Goal: Information Seeking & Learning: Learn about a topic

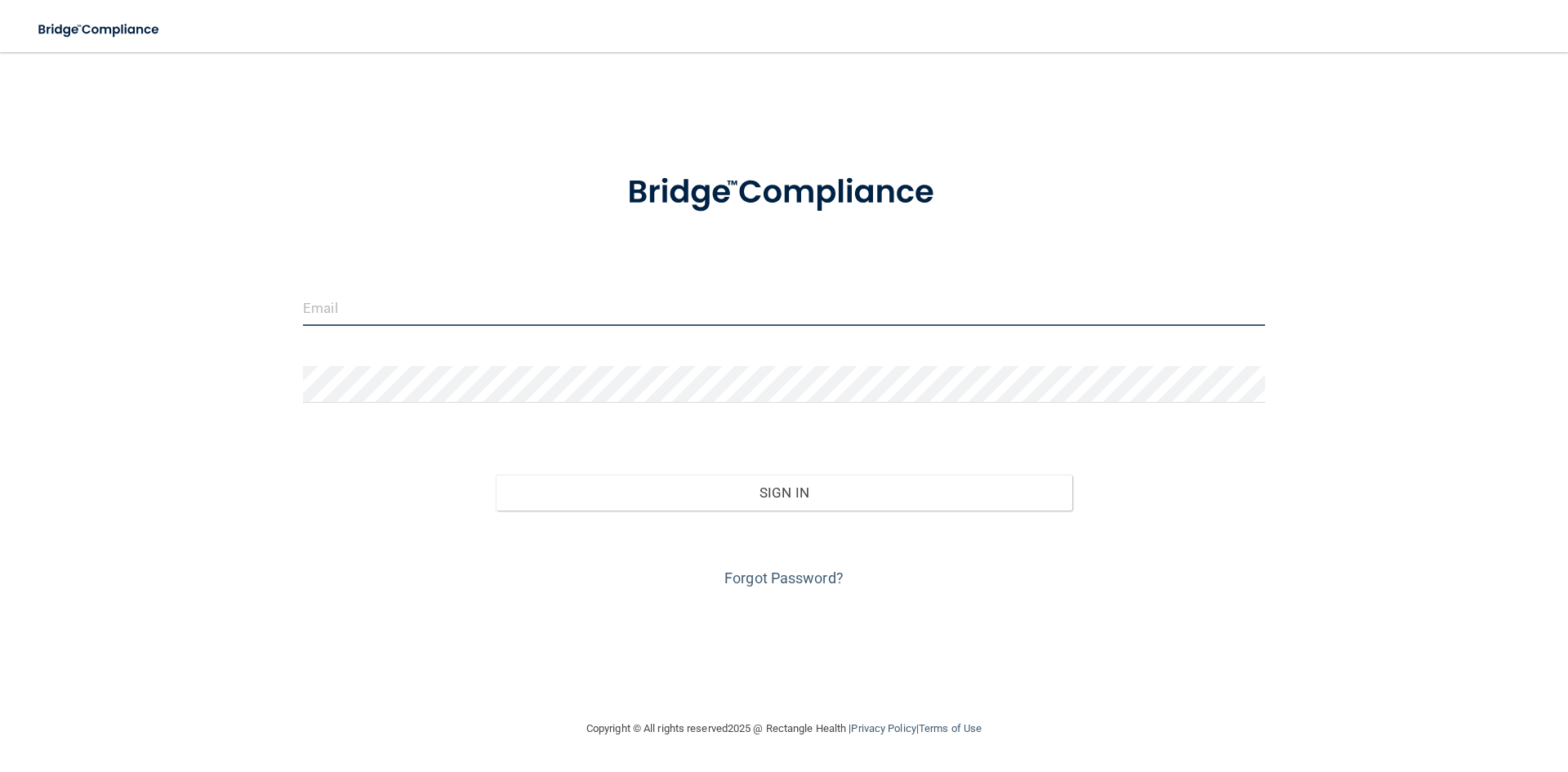
click at [432, 320] on input "email" at bounding box center [784, 307] width 962 height 37
type input "[EMAIL_ADDRESS][DOMAIN_NAME]"
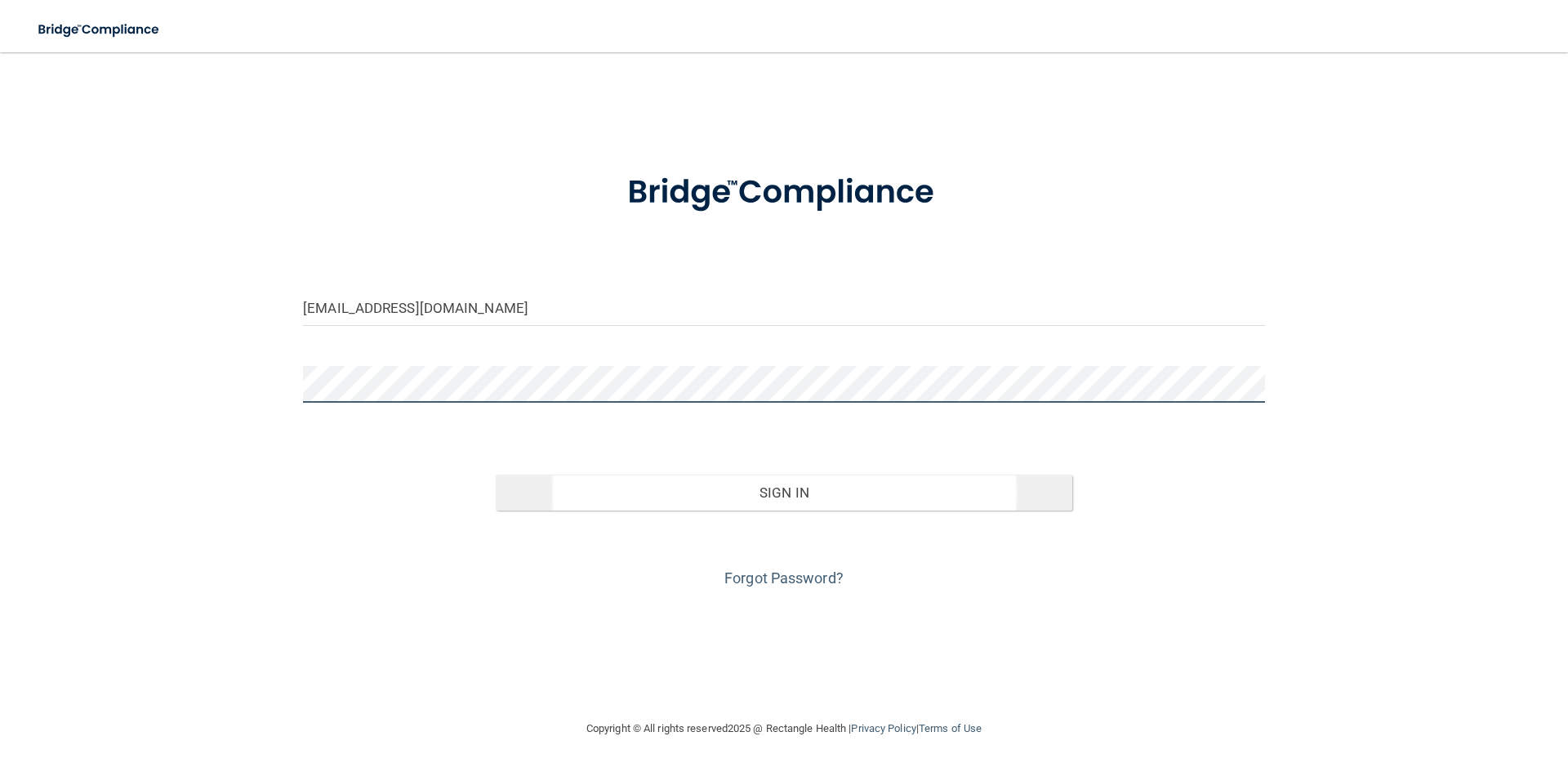
click at [495, 475] on button "Sign In" at bounding box center [784, 493] width 577 height 36
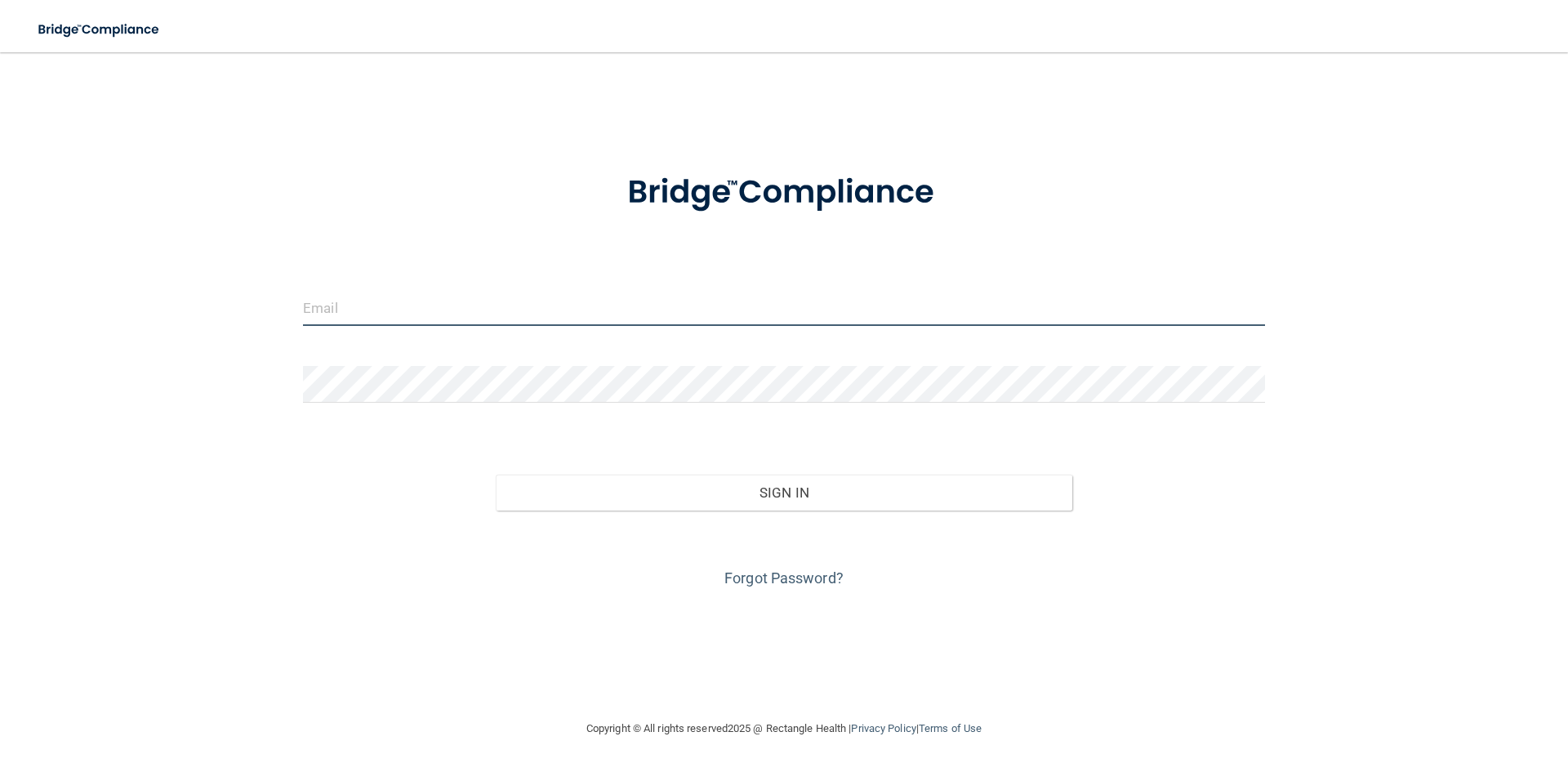
click at [392, 323] on input "email" at bounding box center [784, 307] width 962 height 37
type input "[EMAIL_ADDRESS][DOMAIN_NAME]"
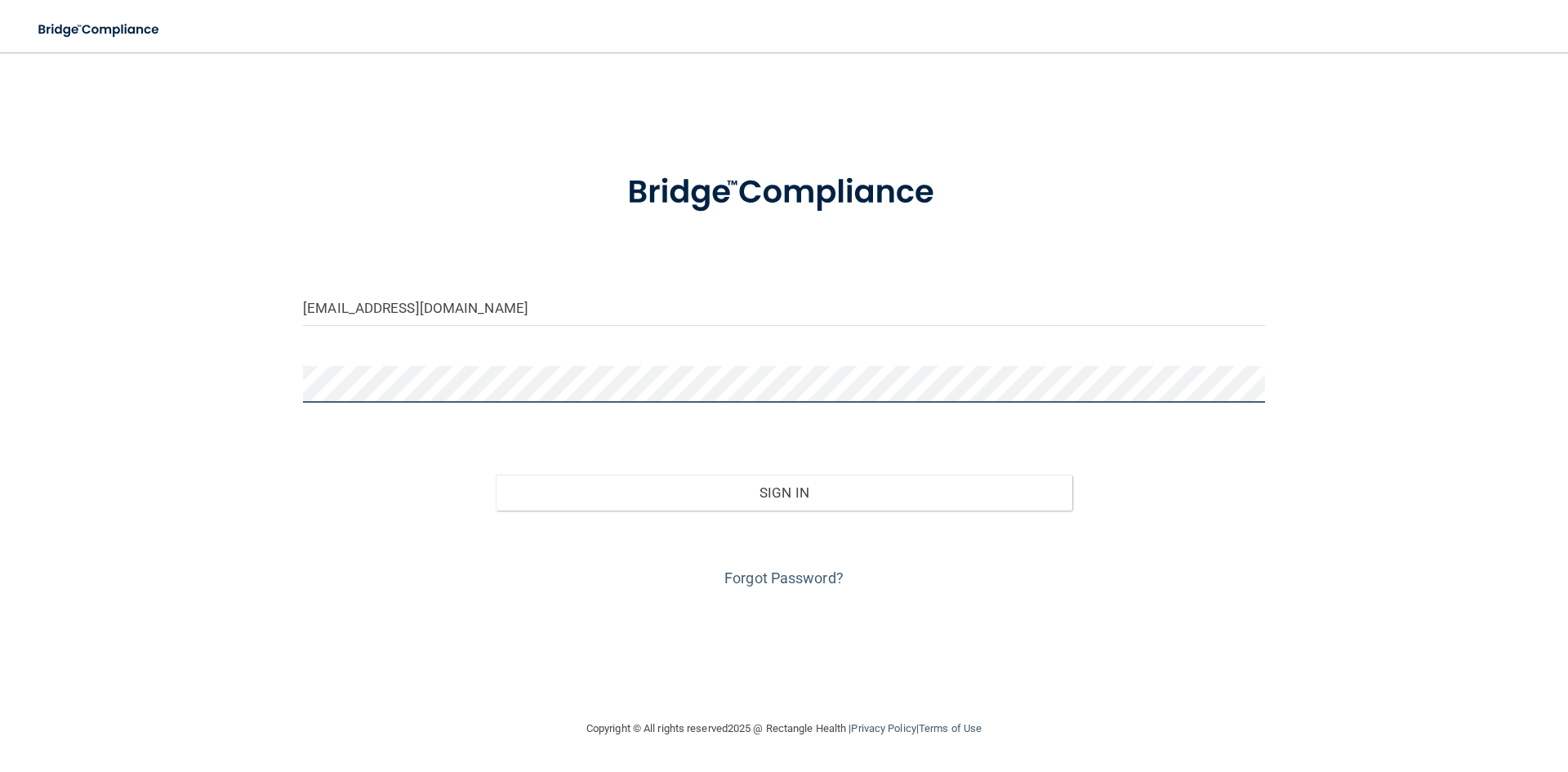
click at [495, 475] on button "Sign In" at bounding box center [784, 493] width 577 height 36
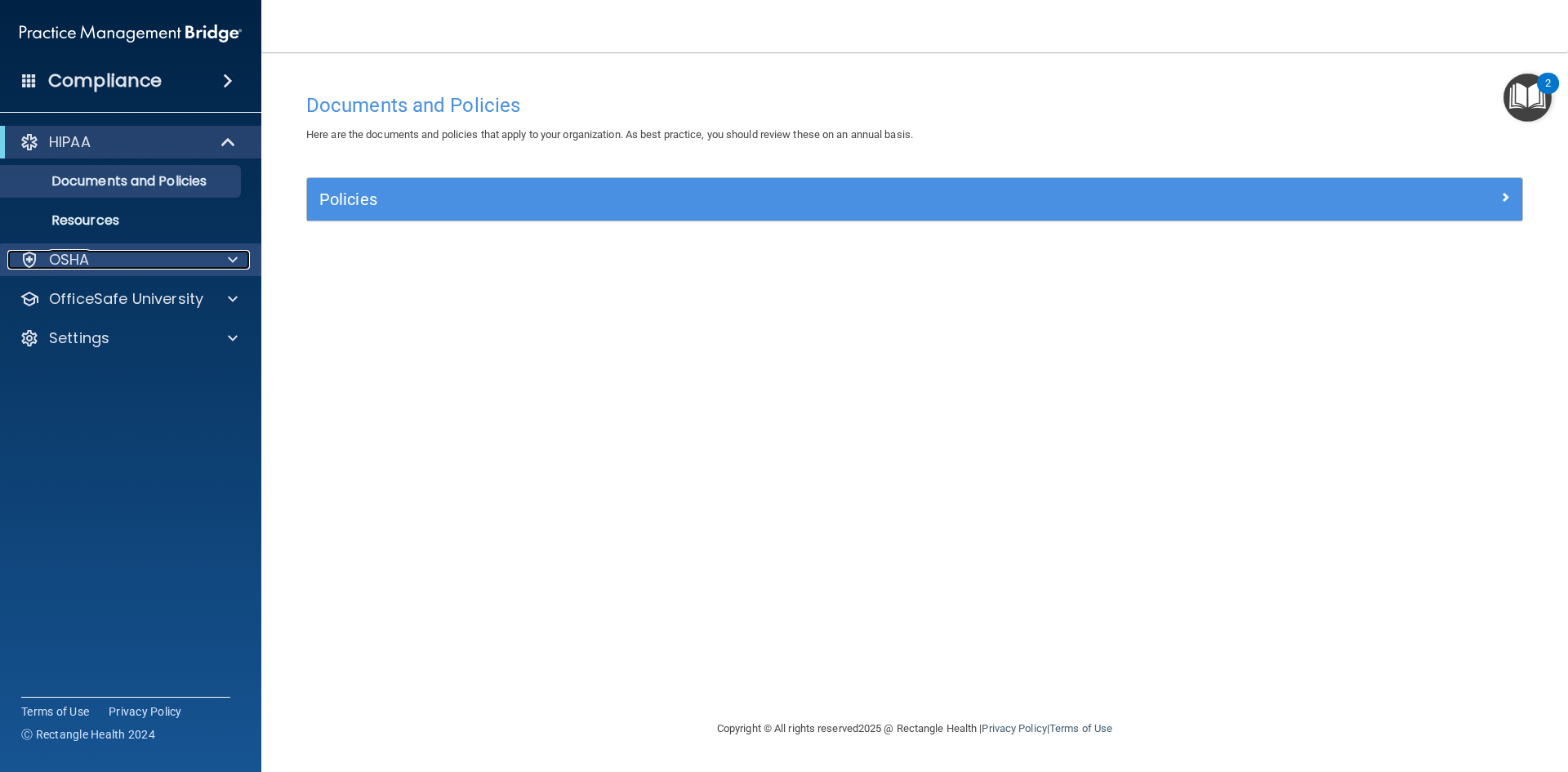
click at [236, 250] on span at bounding box center [232, 260] width 10 height 20
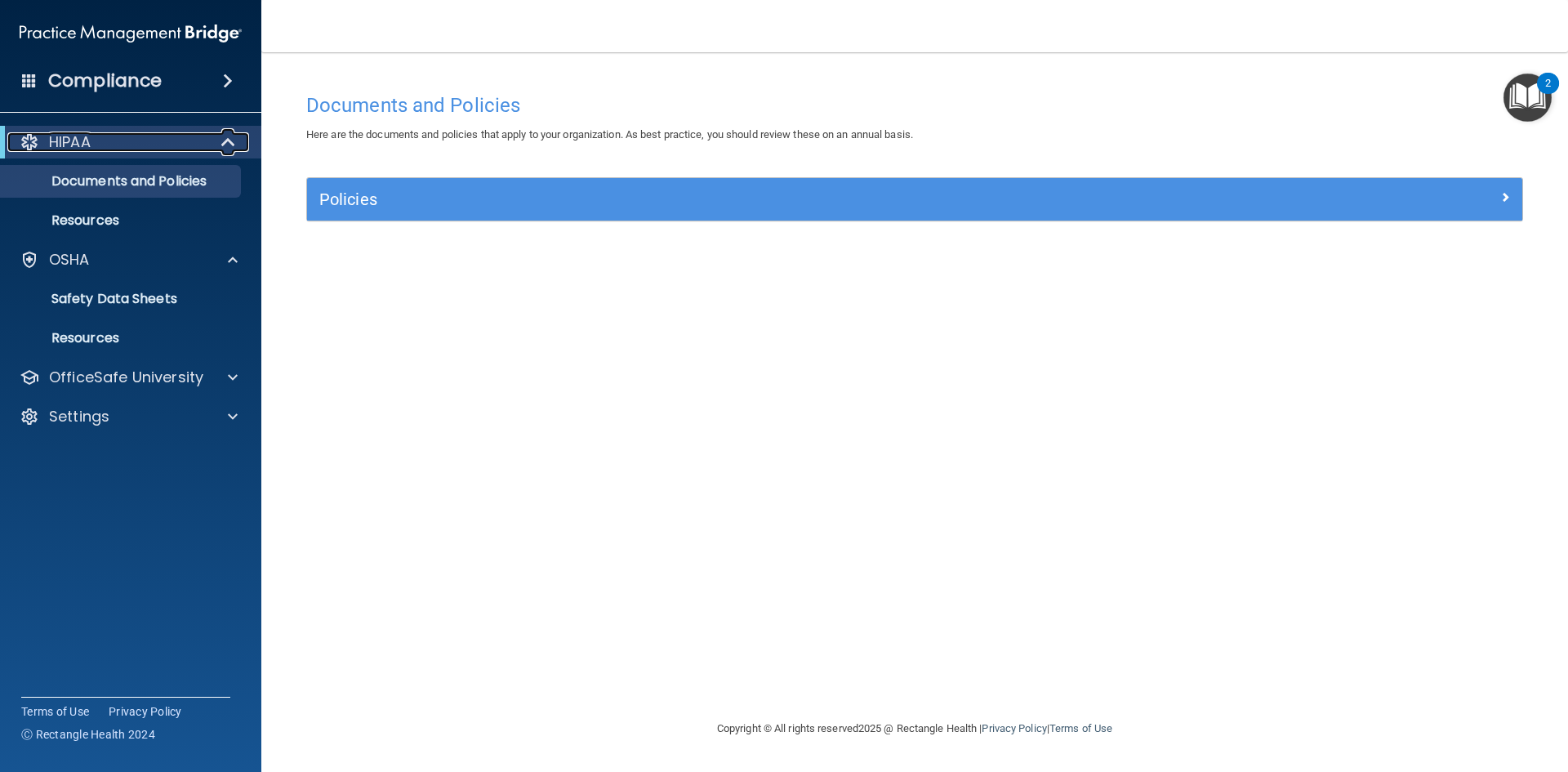
click at [228, 143] on span at bounding box center [230, 142] width 14 height 20
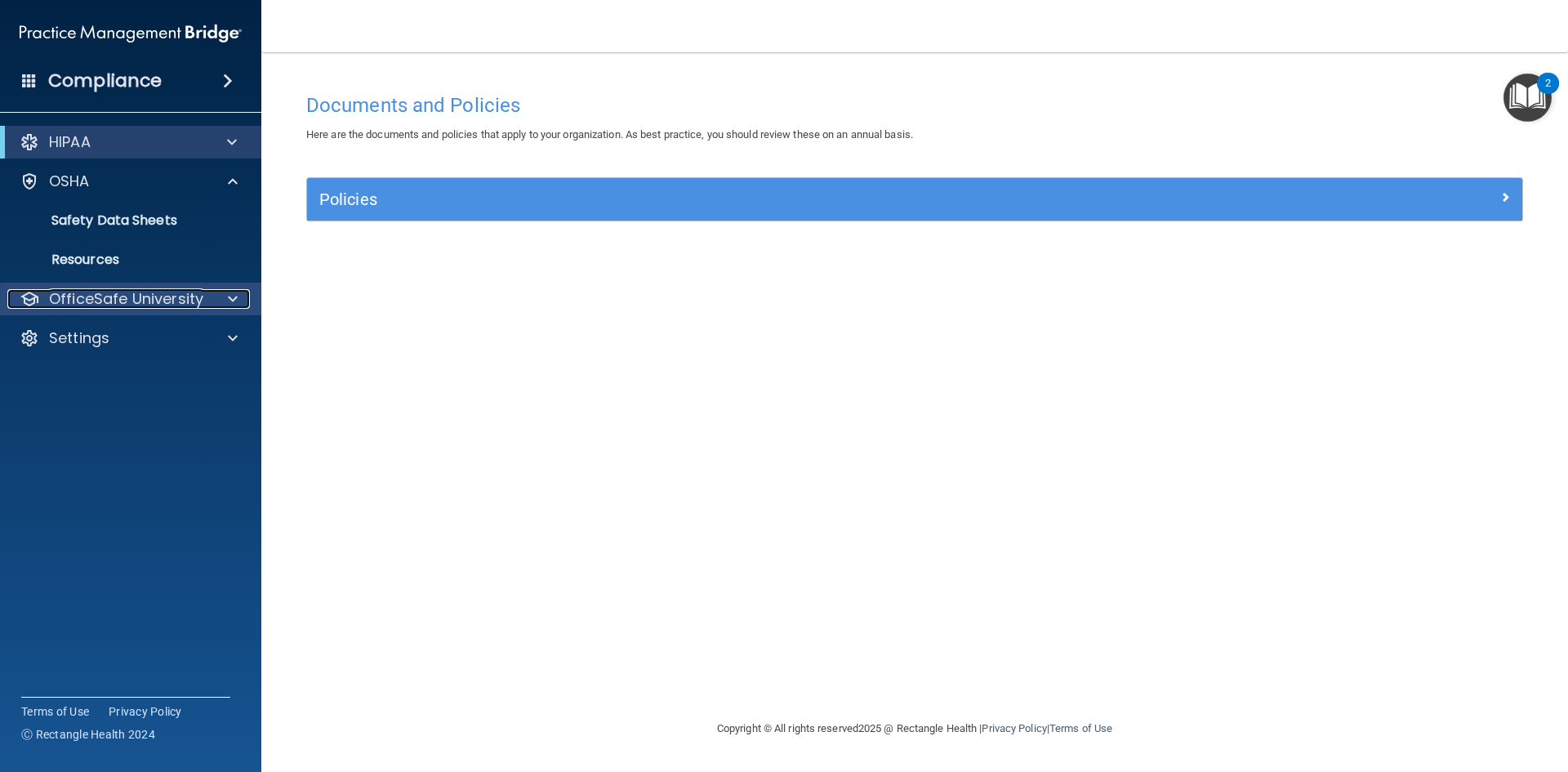
click at [239, 296] on div at bounding box center [230, 299] width 41 height 20
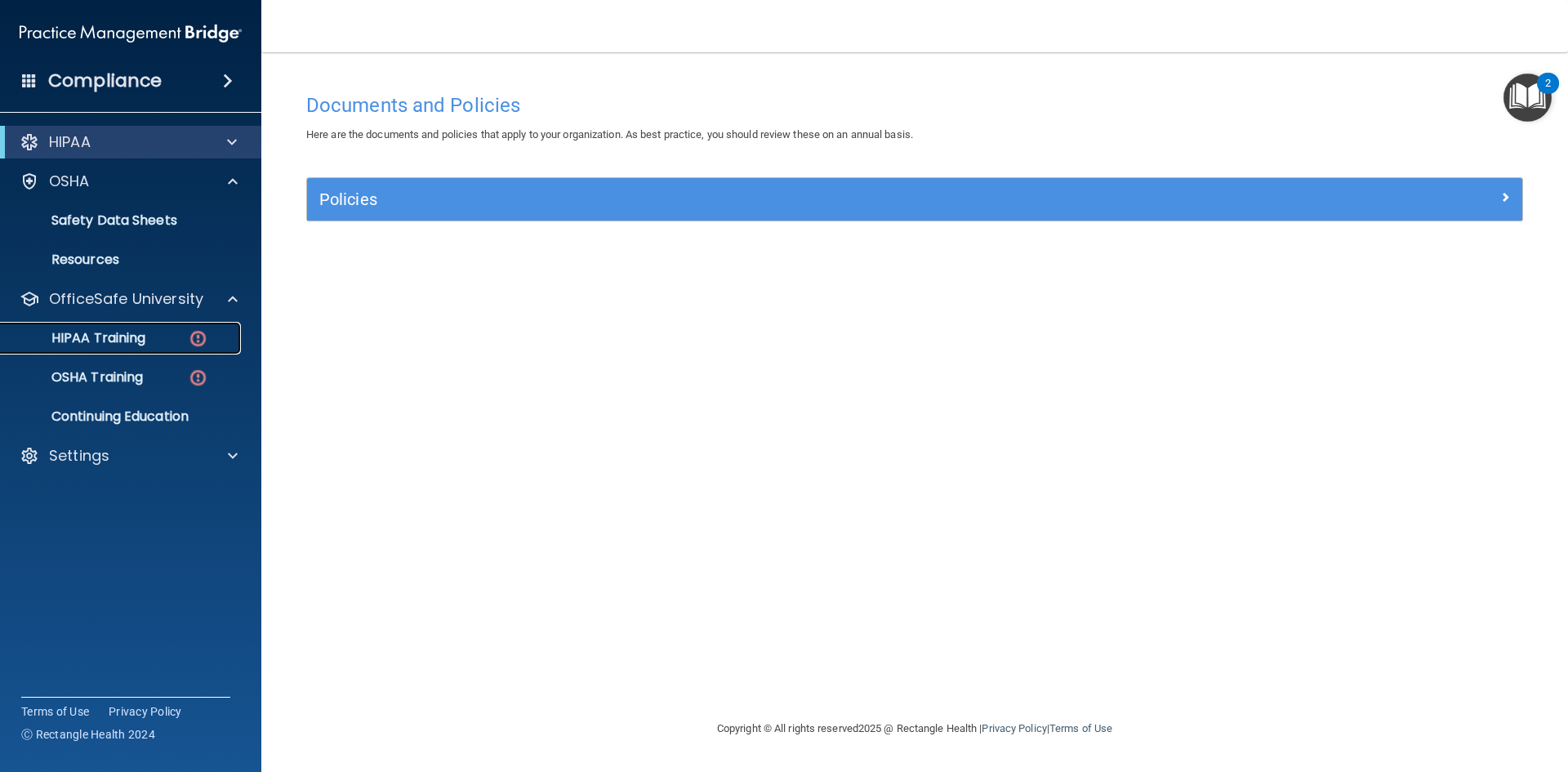
click at [130, 330] on p "HIPAA Training" at bounding box center [78, 338] width 135 height 16
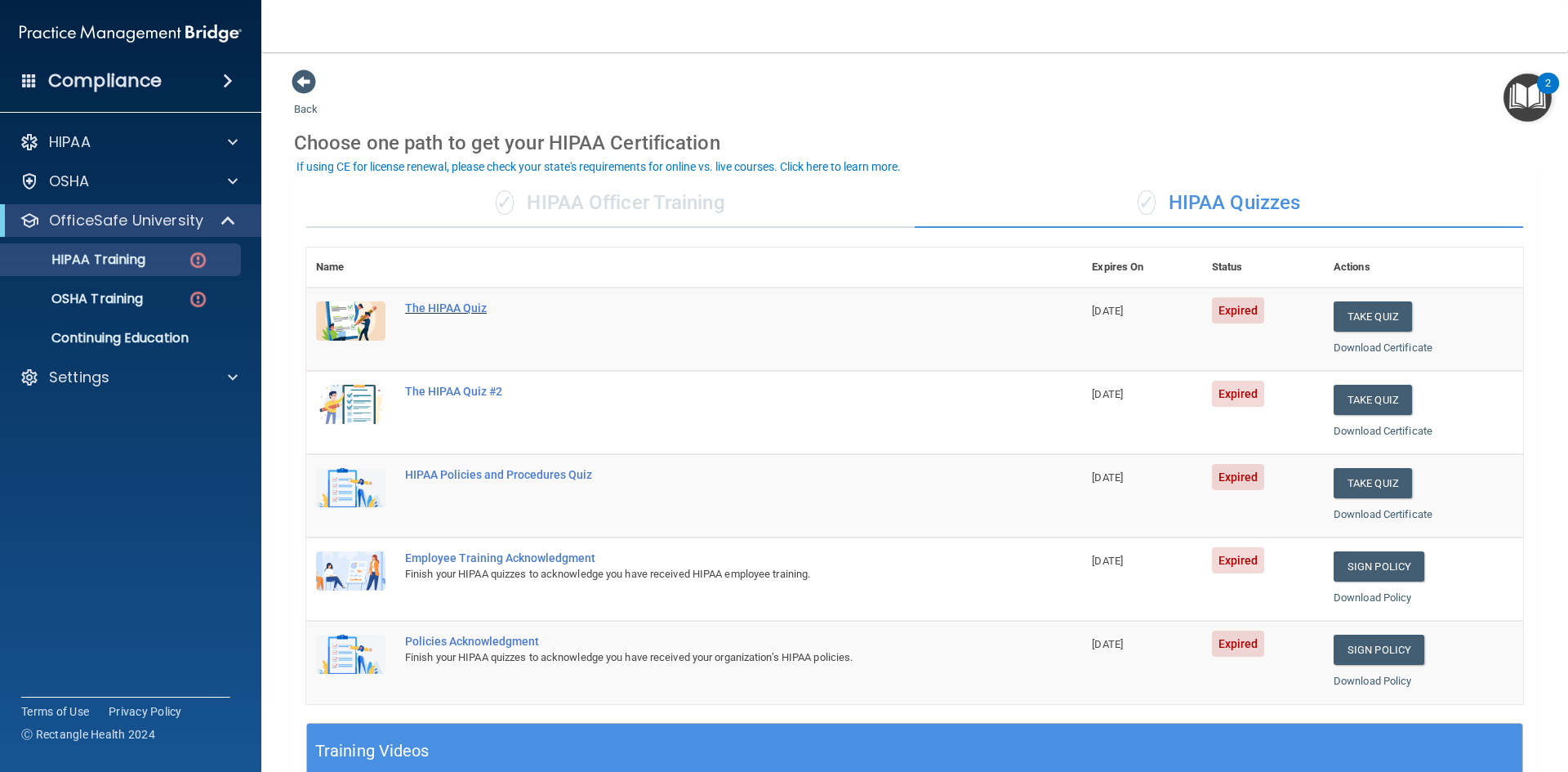
click at [423, 304] on div "The HIPAA Quiz" at bounding box center [702, 308] width 595 height 13
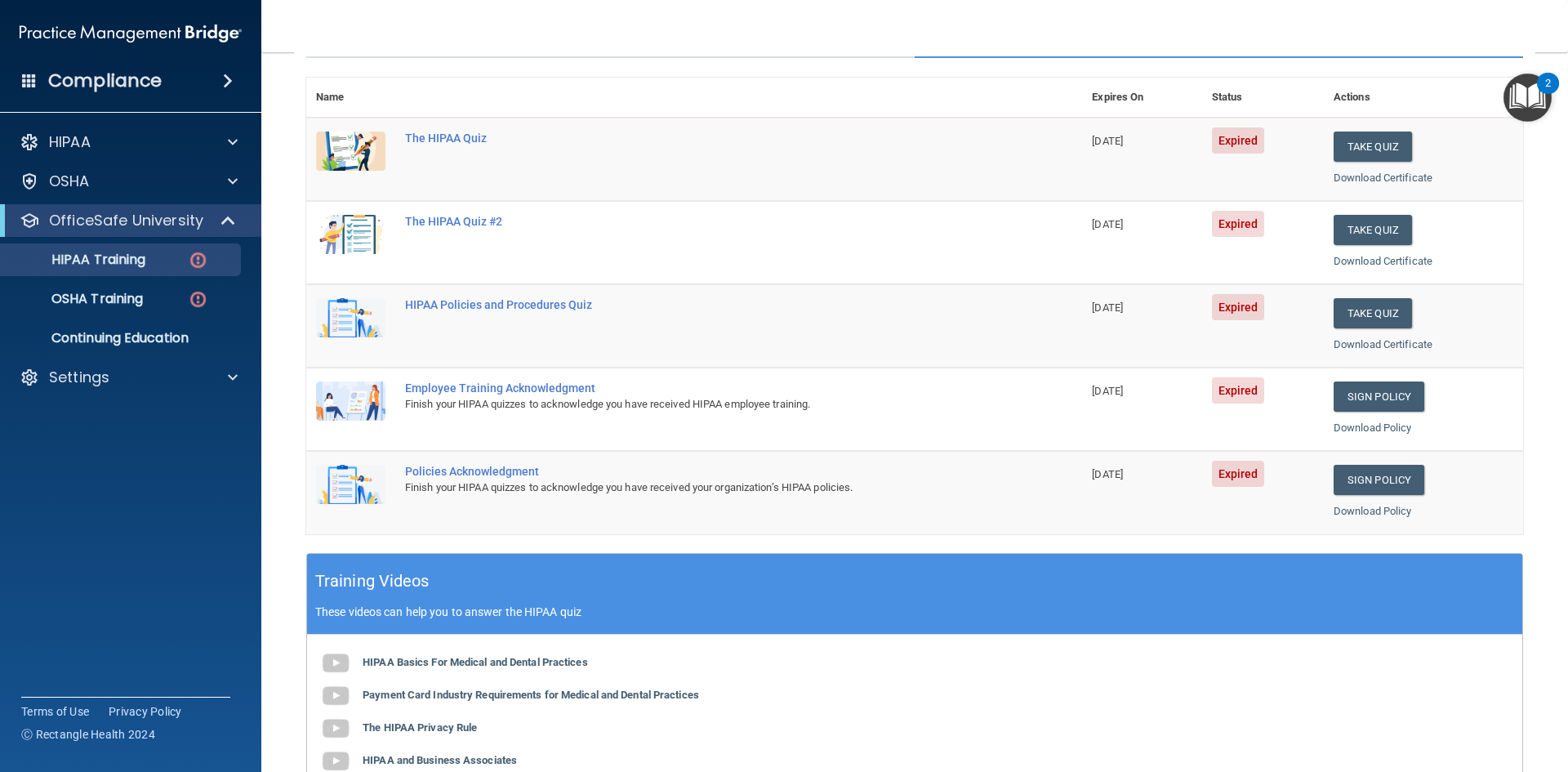
scroll to position [131, 0]
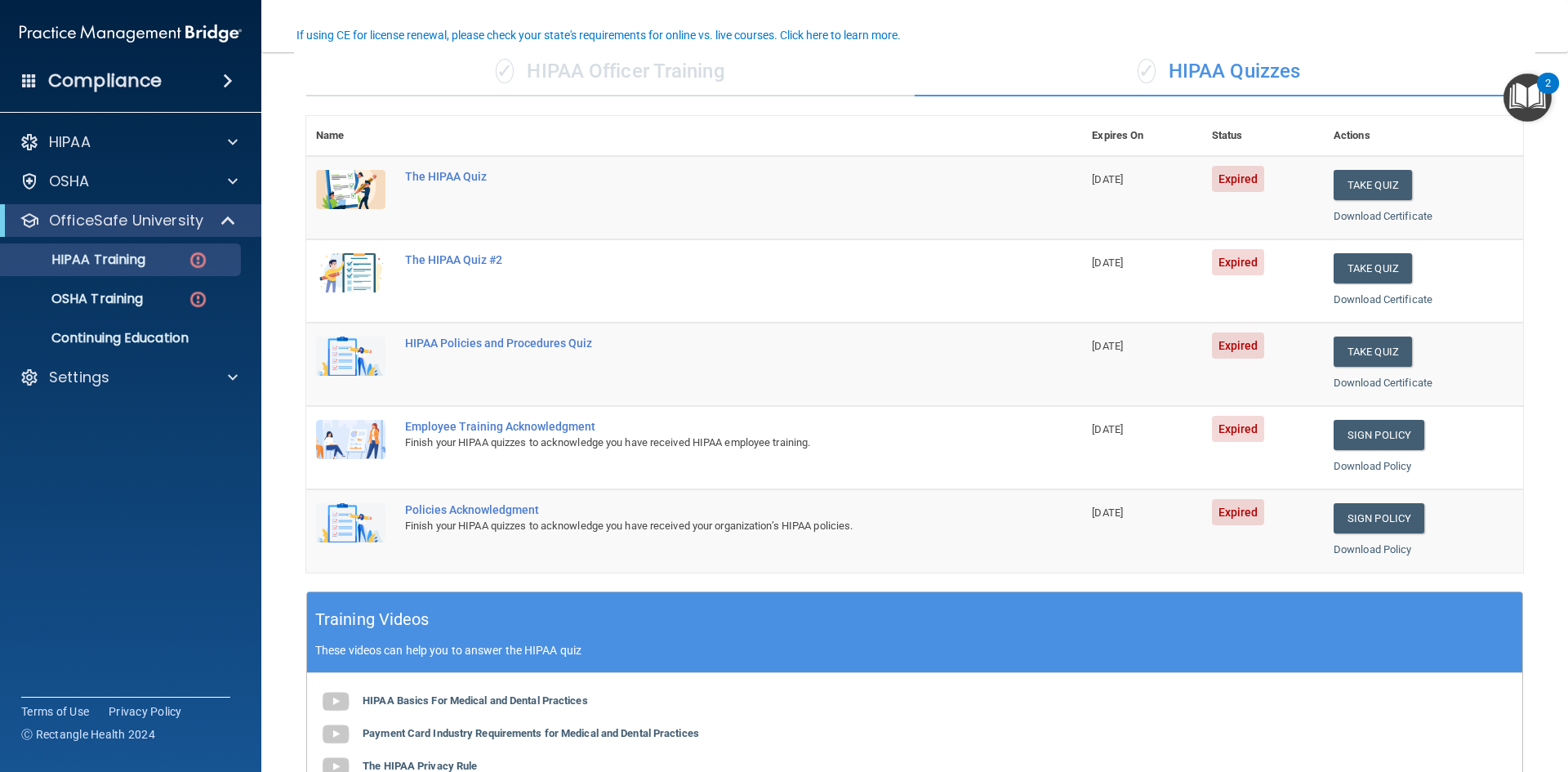
click at [552, 72] on div "✓ HIPAA Officer Training" at bounding box center [610, 71] width 609 height 49
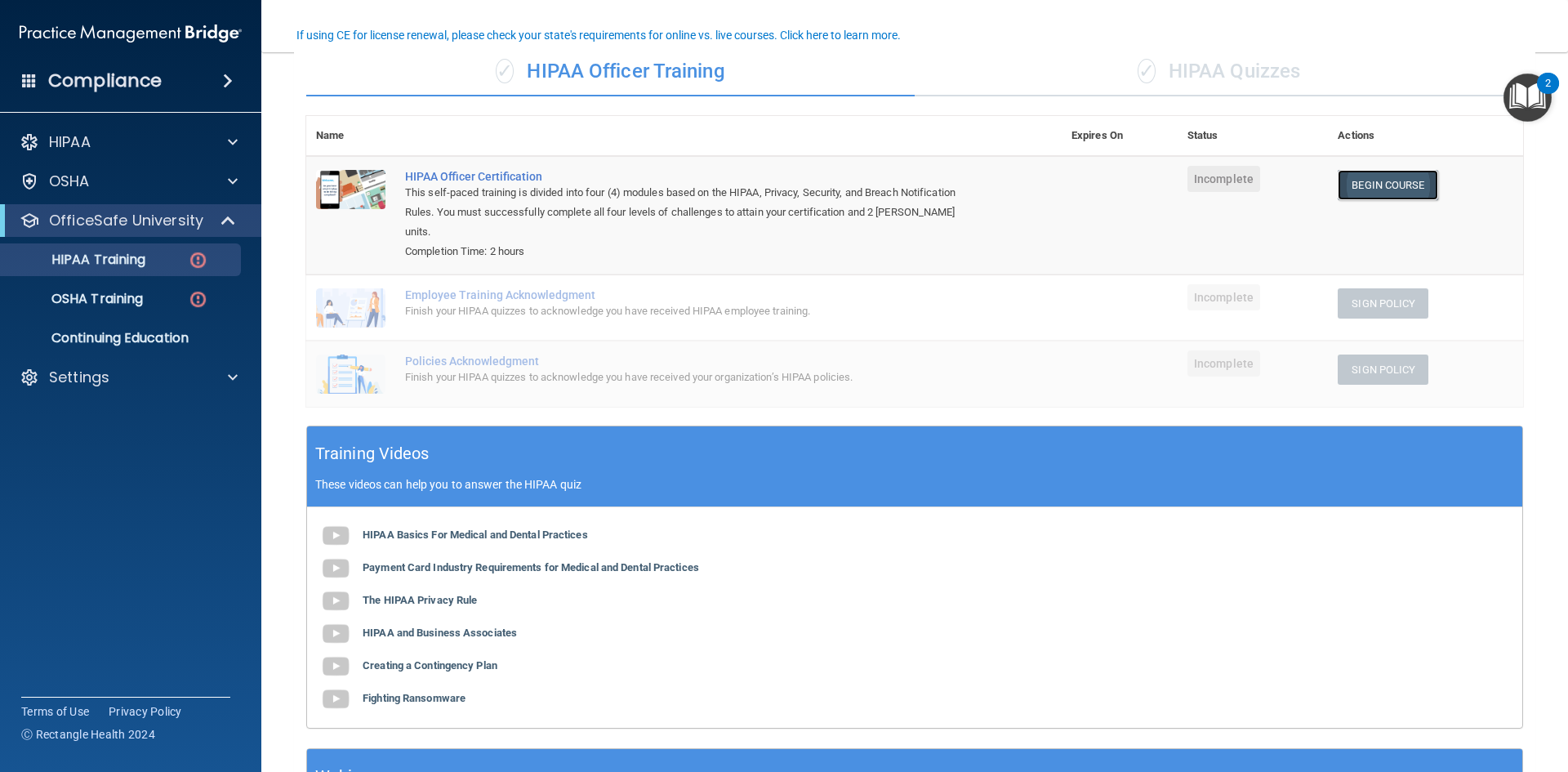
click at [1370, 185] on link "Begin Course" at bounding box center [1388, 185] width 100 height 30
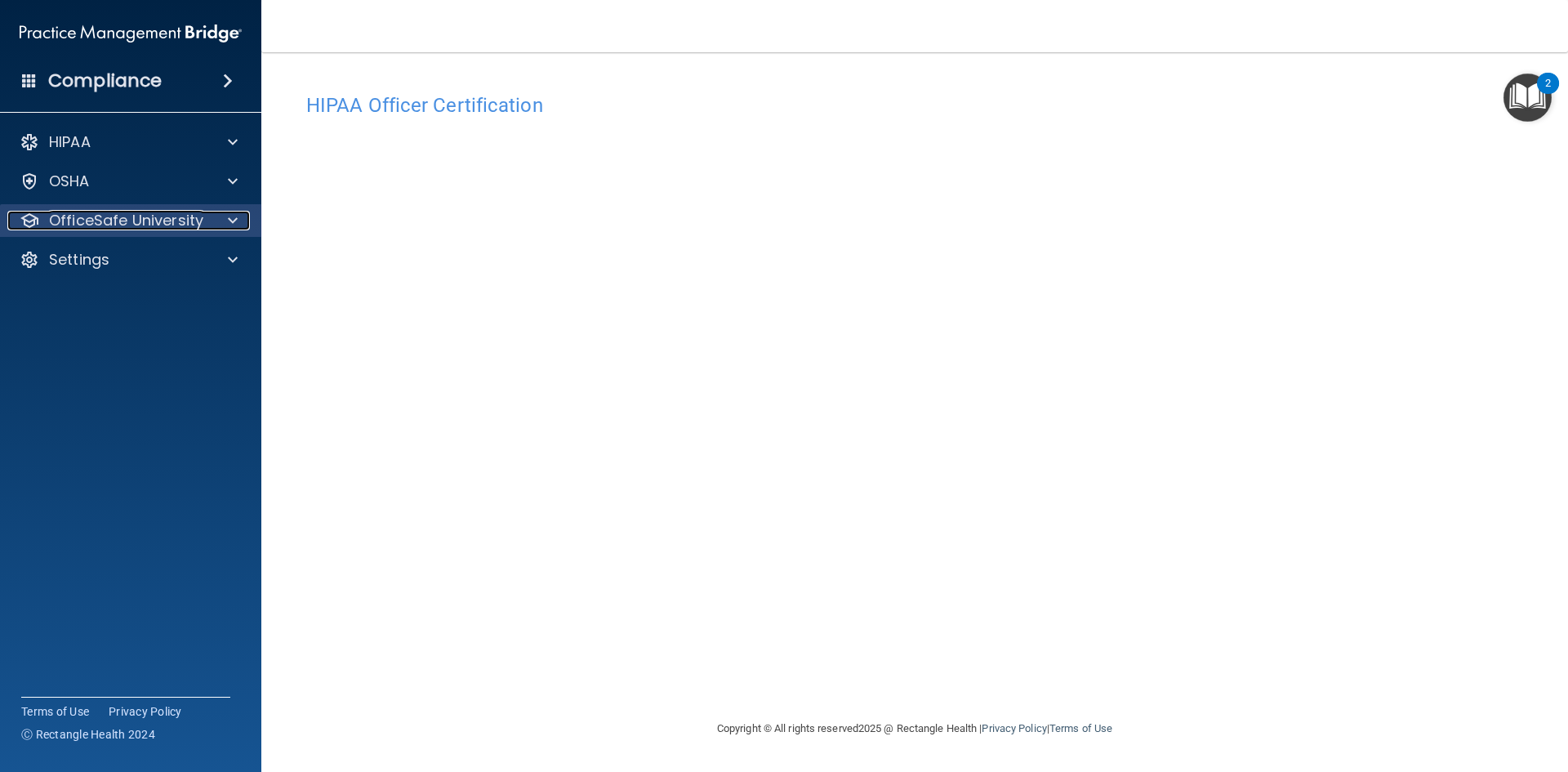
click at [182, 228] on p "OfficeSafe University" at bounding box center [126, 220] width 154 height 20
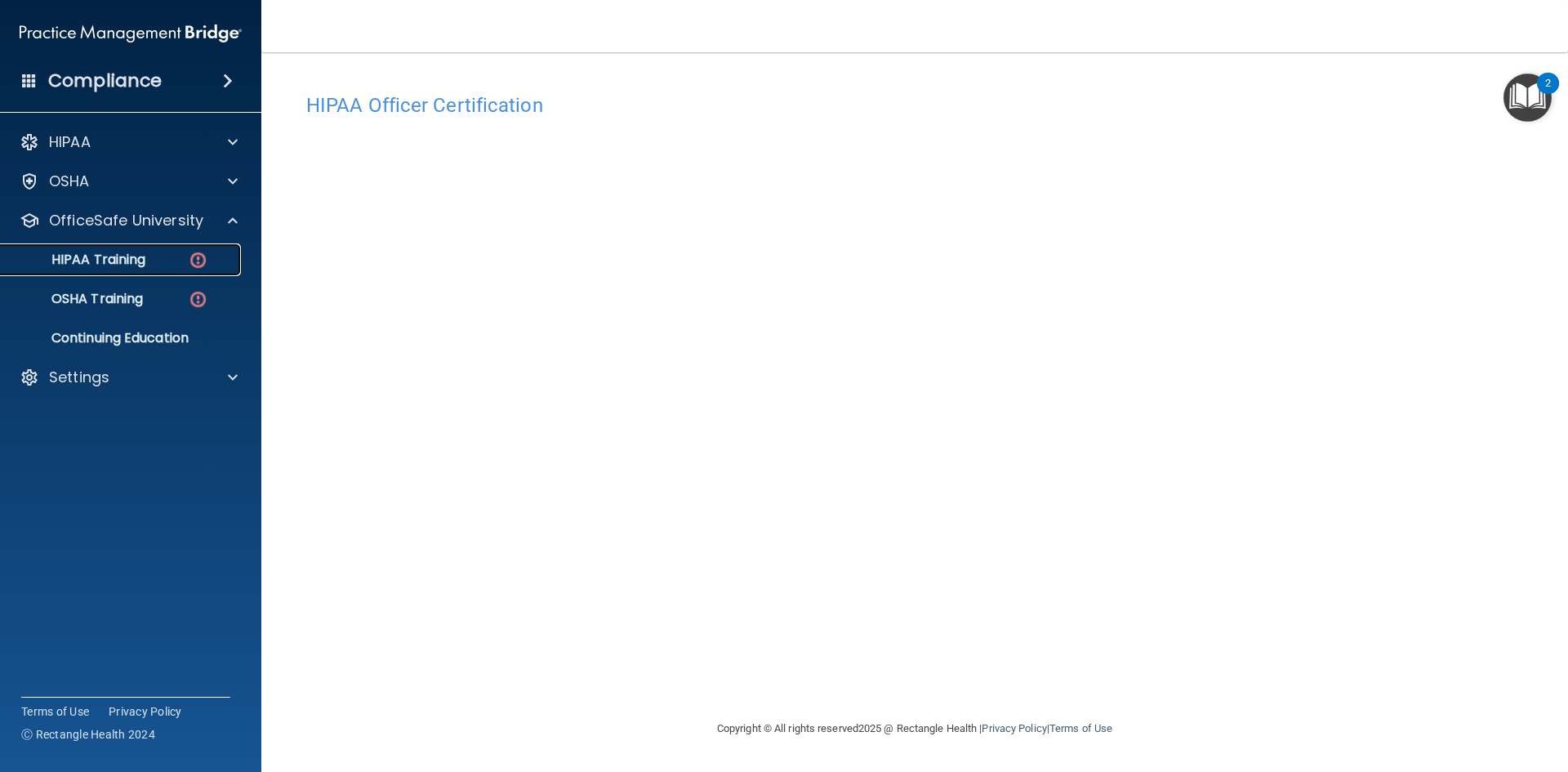
click at [139, 260] on p "HIPAA Training" at bounding box center [78, 260] width 135 height 16
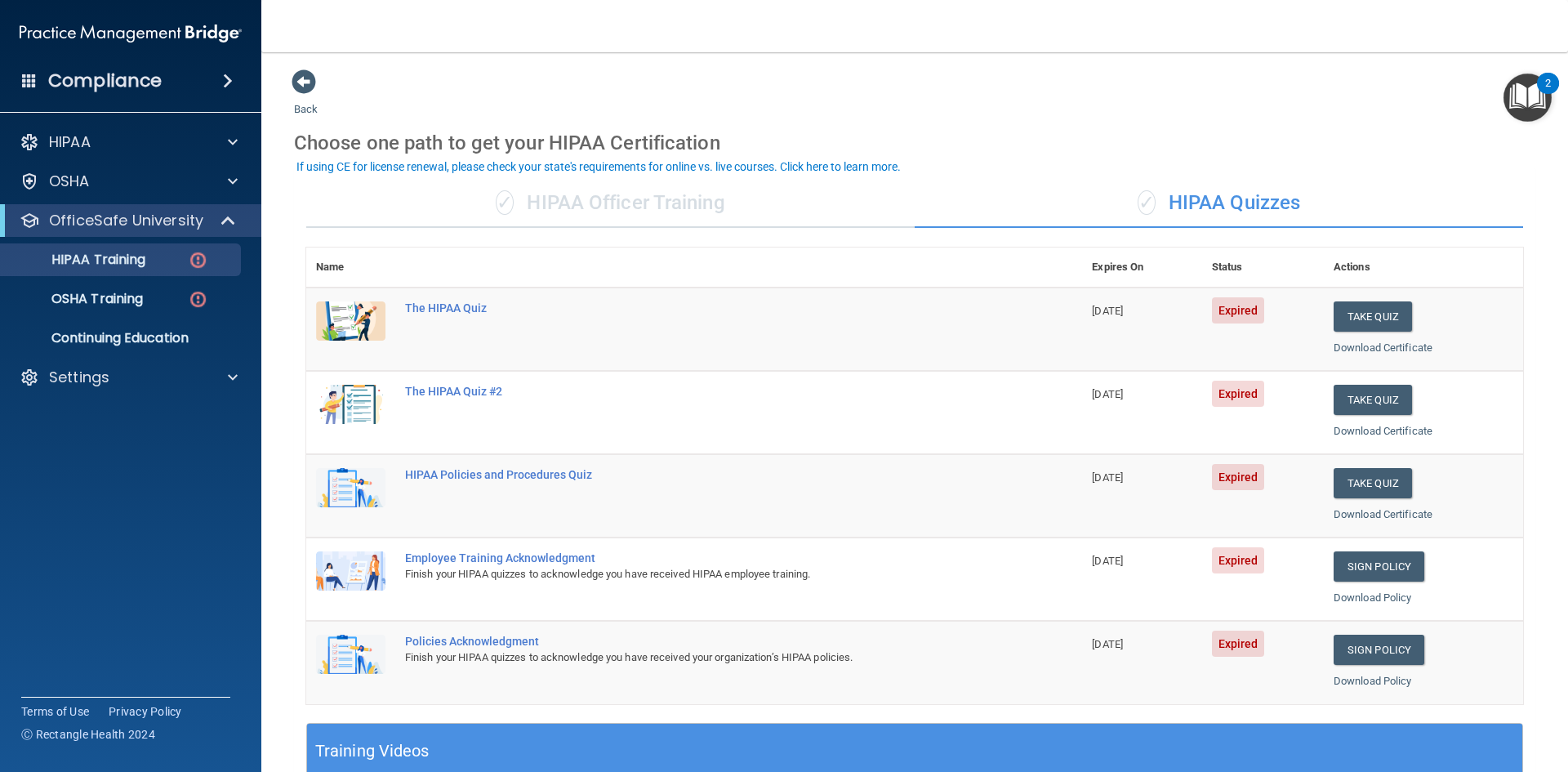
click at [567, 201] on div "✓ HIPAA Officer Training" at bounding box center [610, 203] width 609 height 49
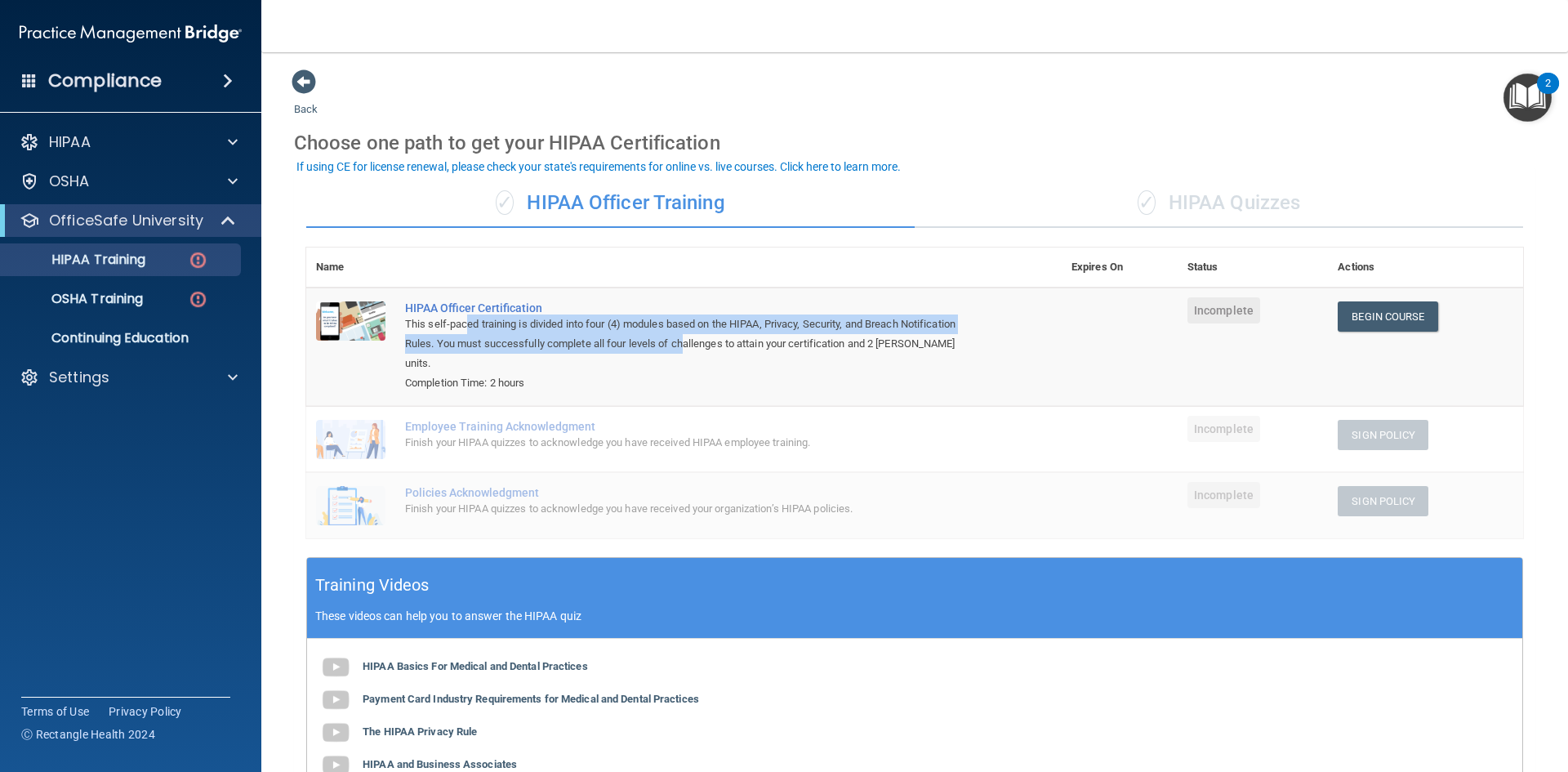
drag, startPoint x: 467, startPoint y: 328, endPoint x: 685, endPoint y: 344, distance: 218.6
click at [685, 344] on div "This self-paced training is divided into four (4) modules based on the HIPAA, P…" at bounding box center [693, 344] width 575 height 59
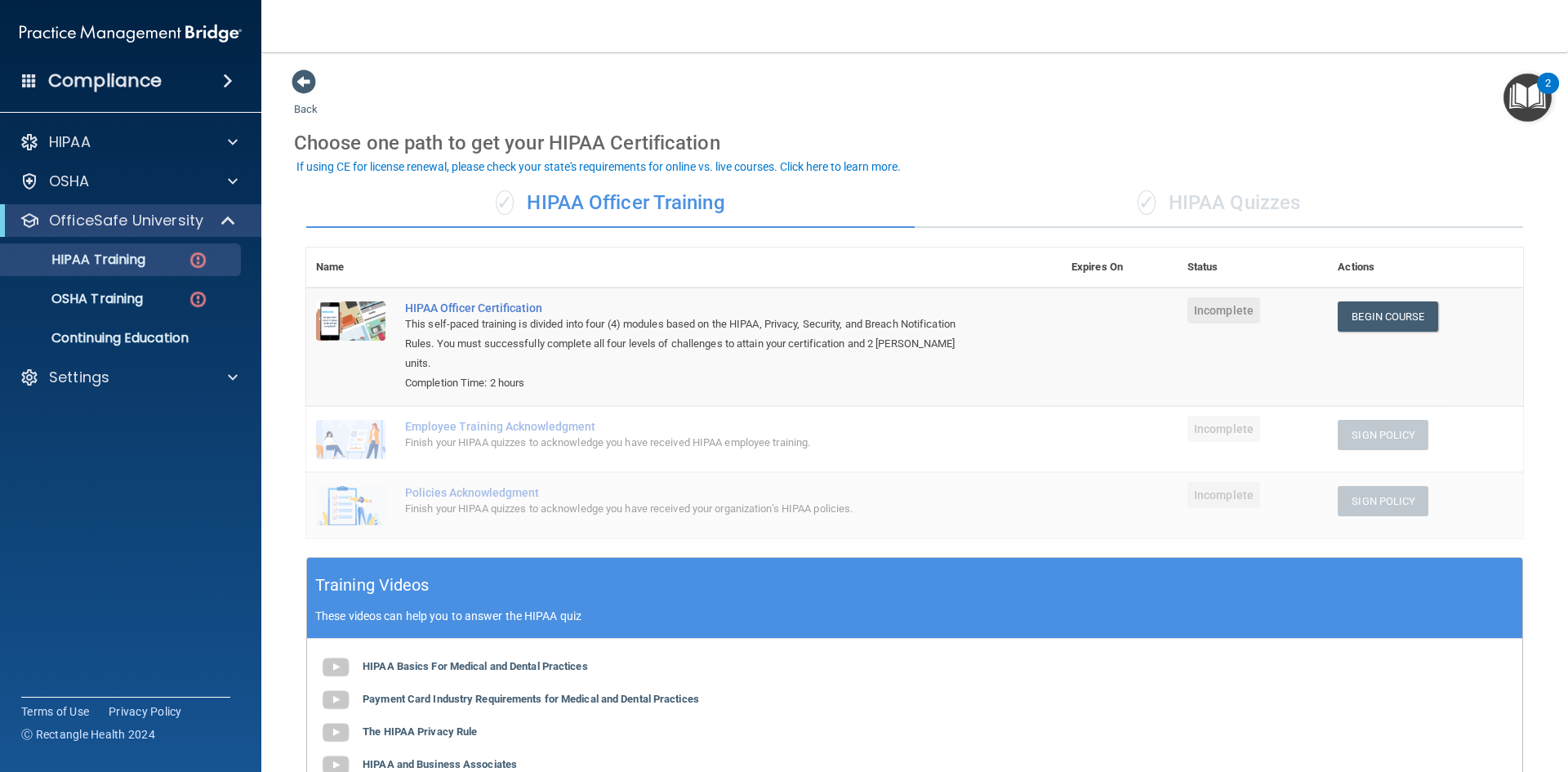
click at [772, 373] on div "Completion Time: 2 hours" at bounding box center [693, 383] width 575 height 20
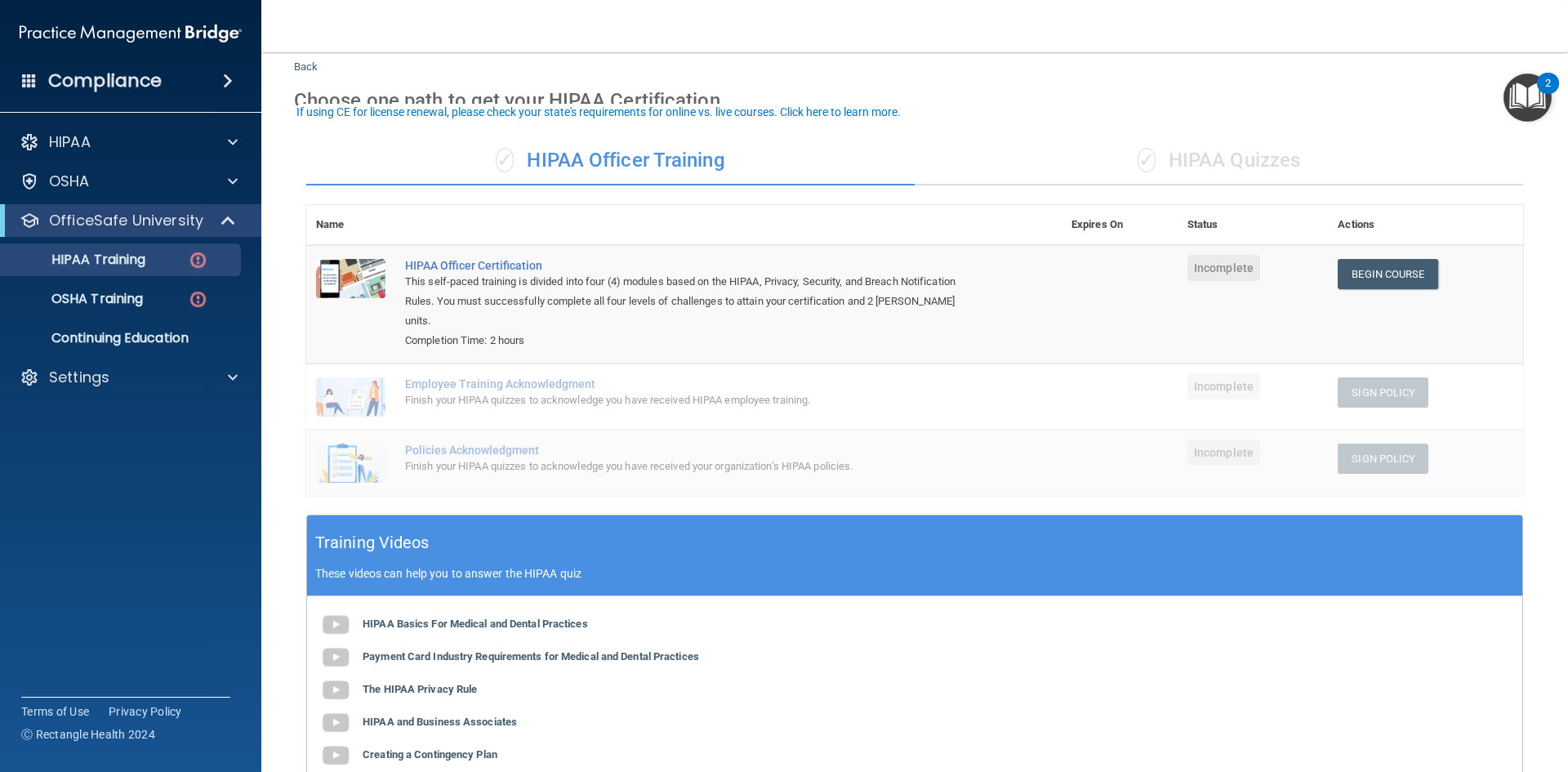
scroll to position [82, 0]
